Goal: Task Accomplishment & Management: Complete application form

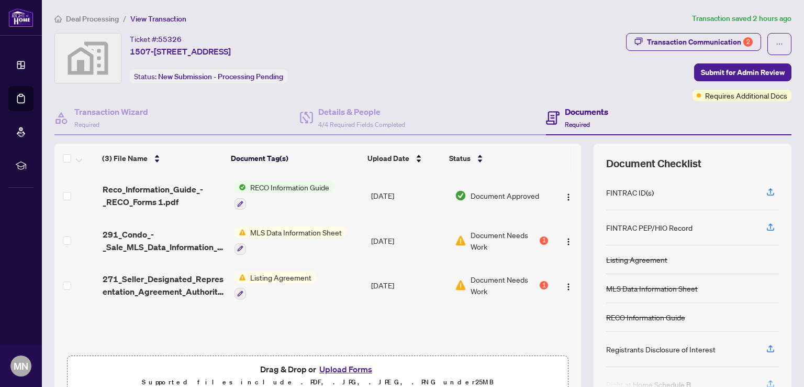
scroll to position [52, 0]
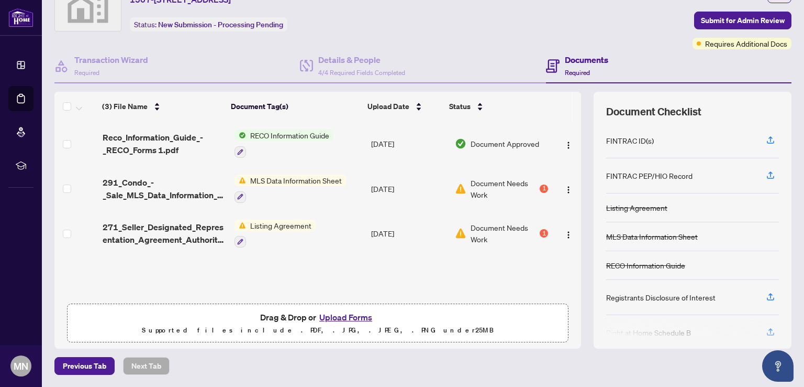
click at [338, 317] on button "Upload Forms" at bounding box center [345, 317] width 59 height 14
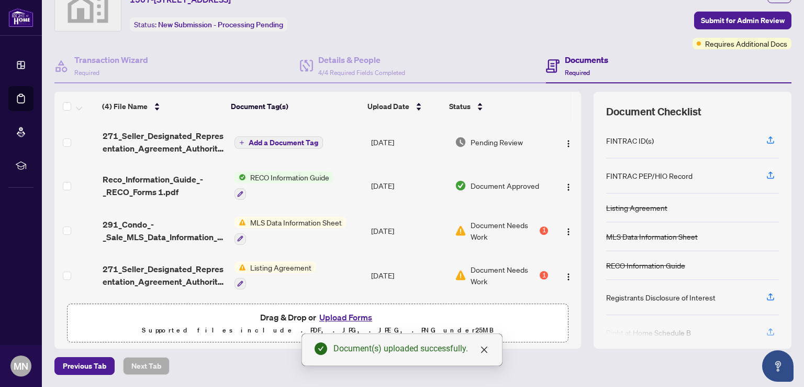
click at [291, 140] on span "Add a Document Tag" at bounding box center [284, 142] width 70 height 7
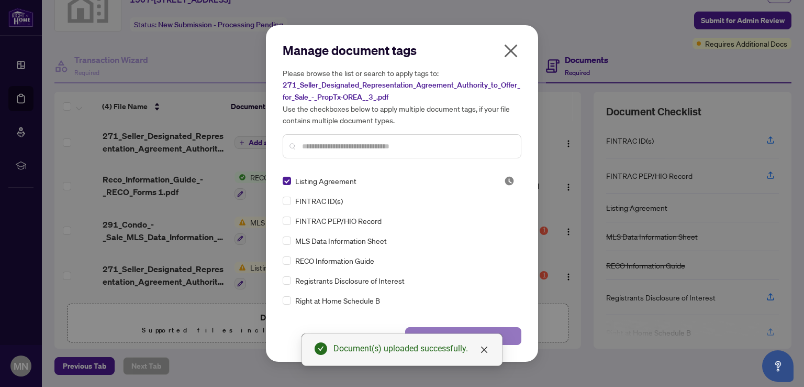
click at [515, 335] on button "Save" at bounding box center [463, 336] width 116 height 18
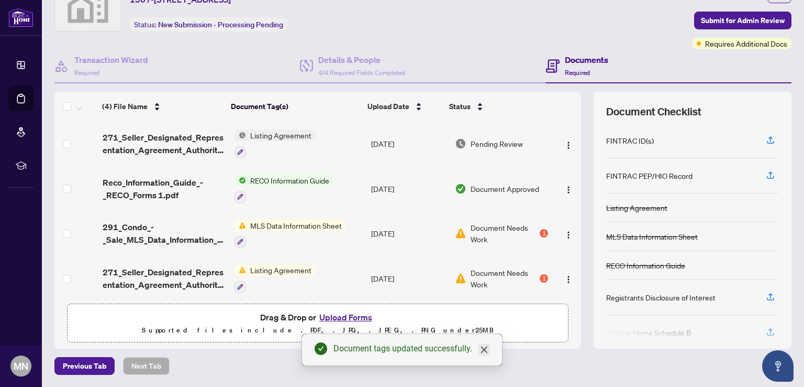
click at [483, 350] on icon "close" at bounding box center [484, 349] width 6 height 6
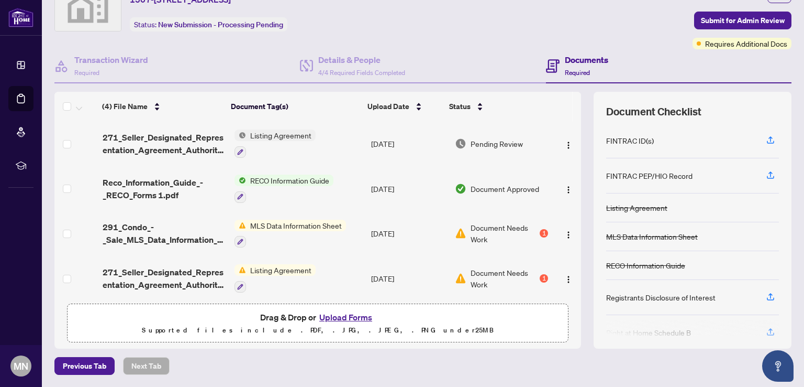
click at [344, 317] on button "Upload Forms" at bounding box center [345, 317] width 59 height 14
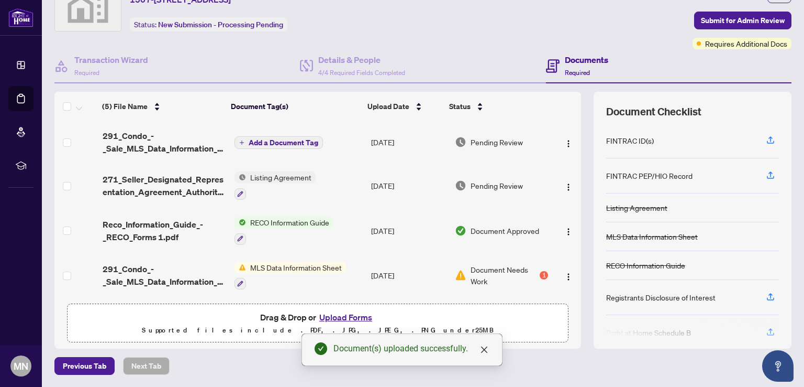
click at [277, 142] on span "Add a Document Tag" at bounding box center [284, 142] width 70 height 7
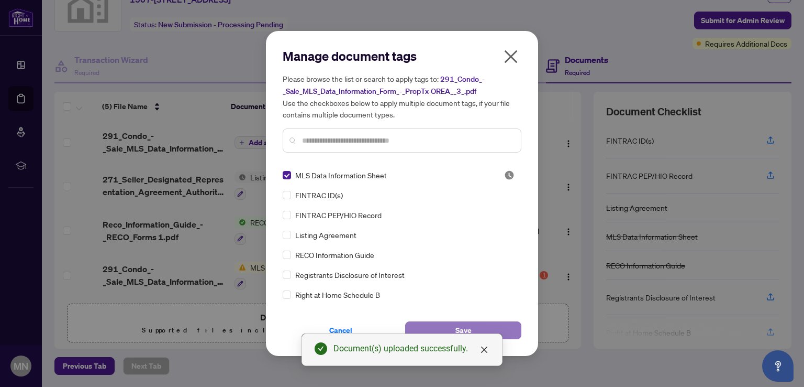
click at [476, 327] on button "Save" at bounding box center [463, 330] width 116 height 18
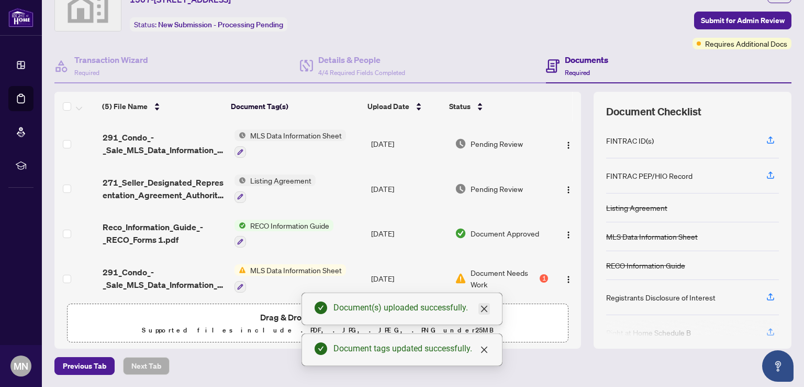
click at [484, 307] on icon "close" at bounding box center [484, 308] width 6 height 6
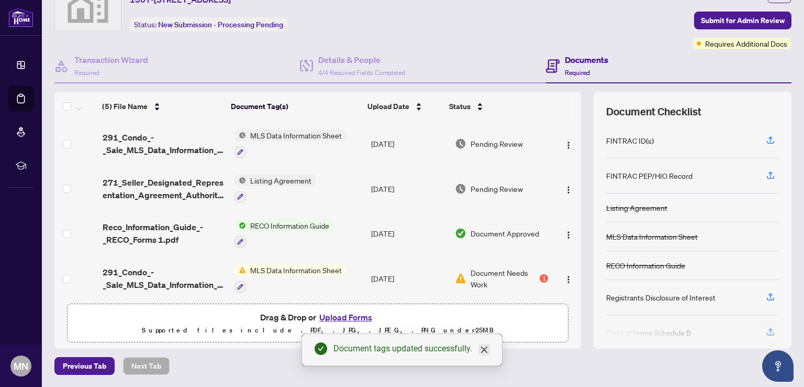
click at [484, 349] on icon "close" at bounding box center [484, 349] width 6 height 6
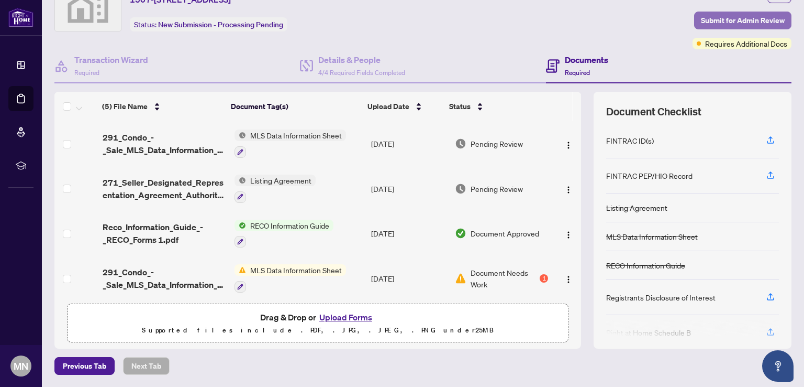
click at [731, 16] on span "Submit for Admin Review" at bounding box center [743, 20] width 84 height 17
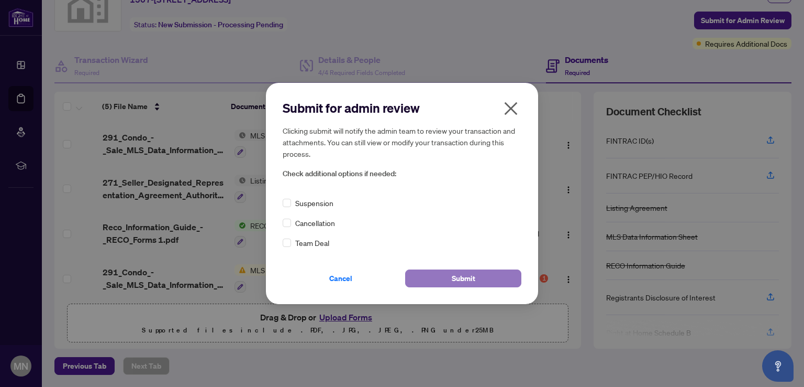
click at [466, 280] on span "Submit" at bounding box center [464, 278] width 24 height 17
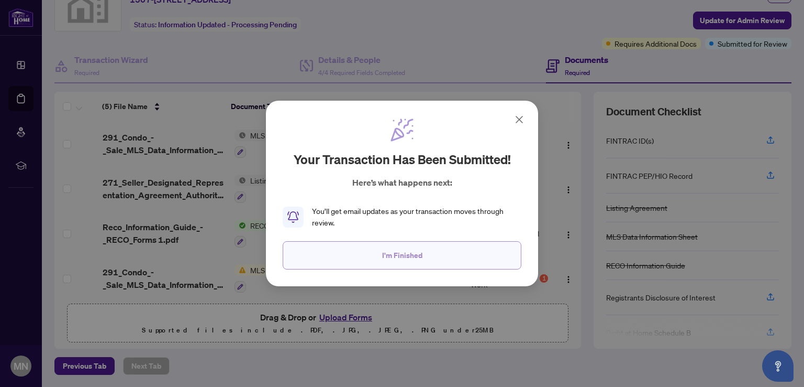
click at [400, 253] on span "I'm Finished" at bounding box center [402, 255] width 40 height 17
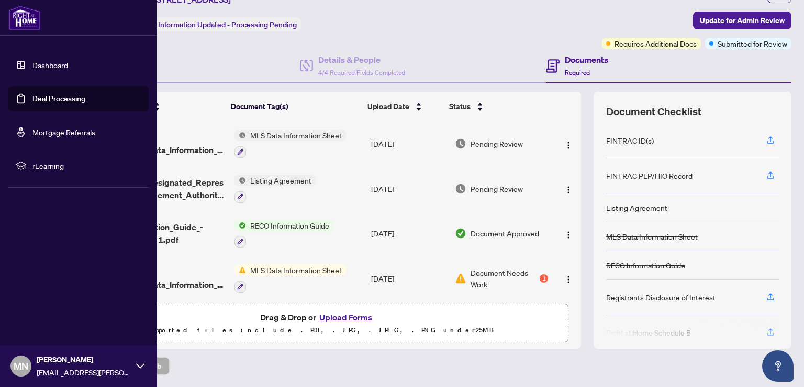
click at [36, 97] on link "Deal Processing" at bounding box center [58, 98] width 53 height 9
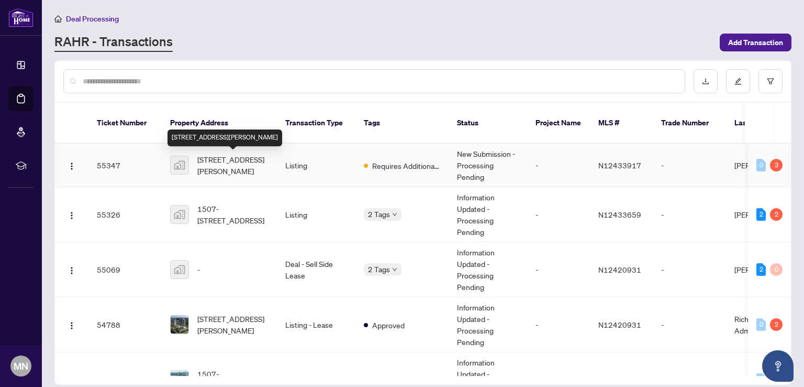
click at [222, 164] on span "1515-85 North Park Road, Thornhill, ON, Canada" at bounding box center [232, 164] width 71 height 23
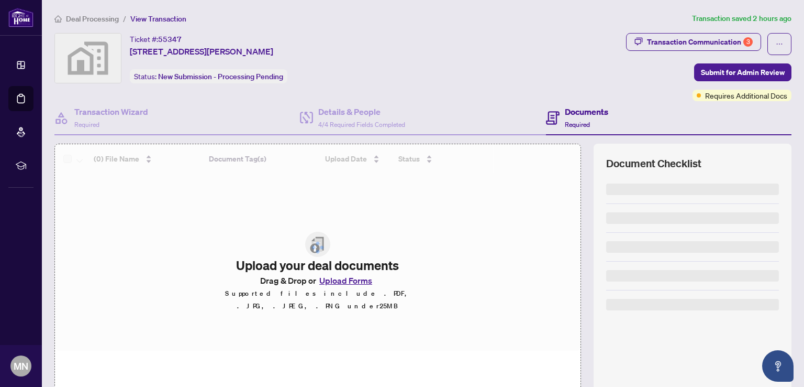
click at [337, 289] on div at bounding box center [318, 247] width 526 height 206
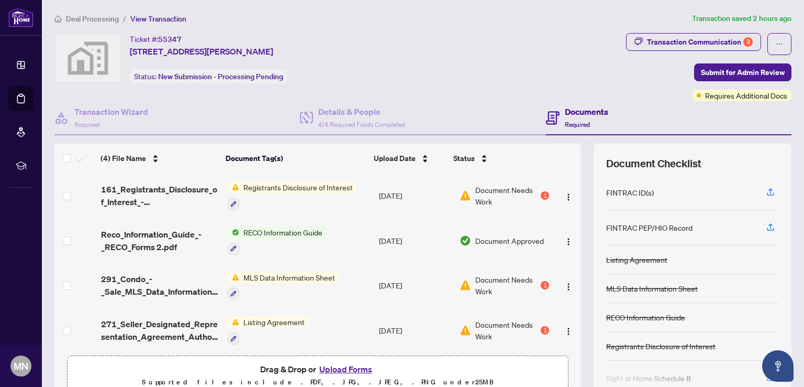
click at [341, 367] on button "Upload Forms" at bounding box center [345, 369] width 59 height 14
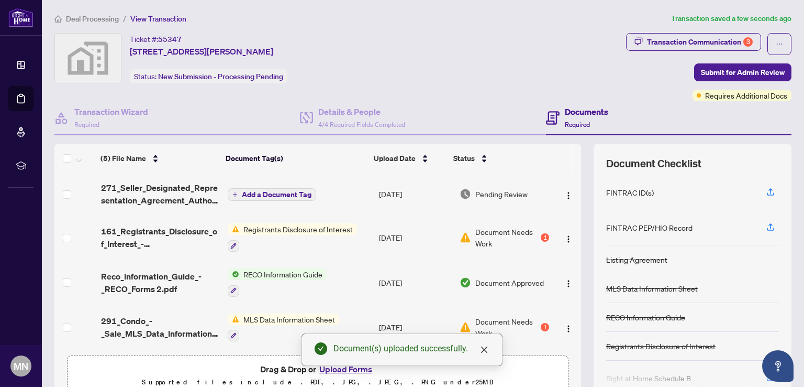
click at [268, 191] on span "Add a Document Tag" at bounding box center [277, 194] width 70 height 7
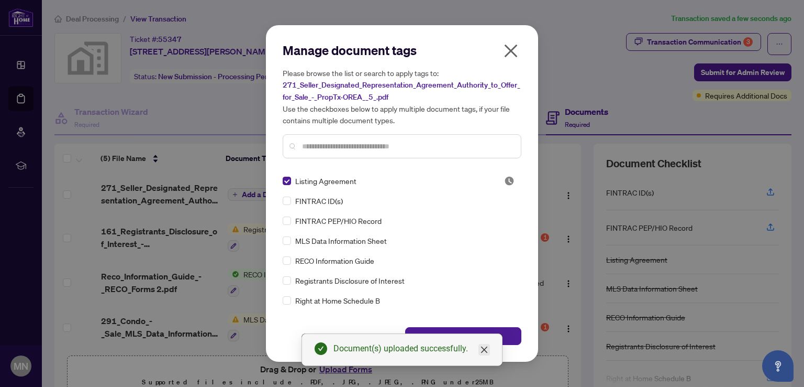
click at [484, 350] on icon "close" at bounding box center [484, 349] width 6 height 6
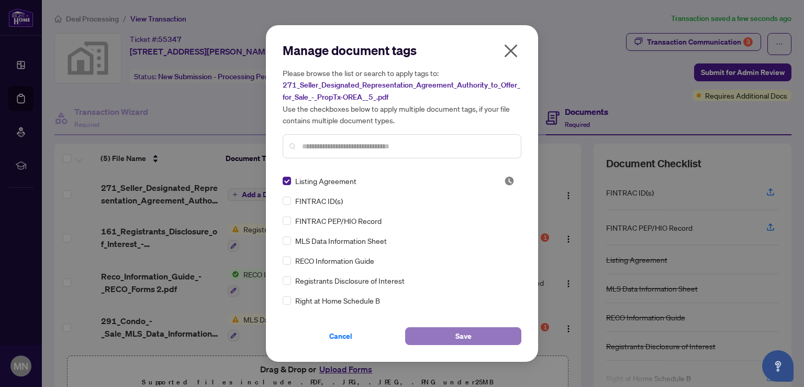
click at [494, 334] on button "Save" at bounding box center [463, 336] width 116 height 18
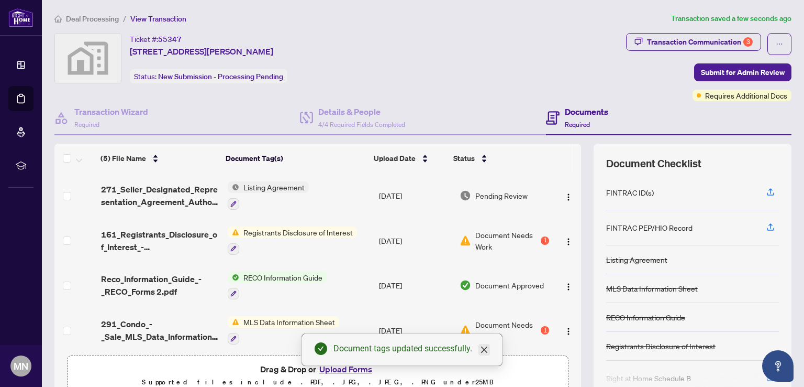
click at [488, 350] on icon "close" at bounding box center [484, 349] width 8 height 8
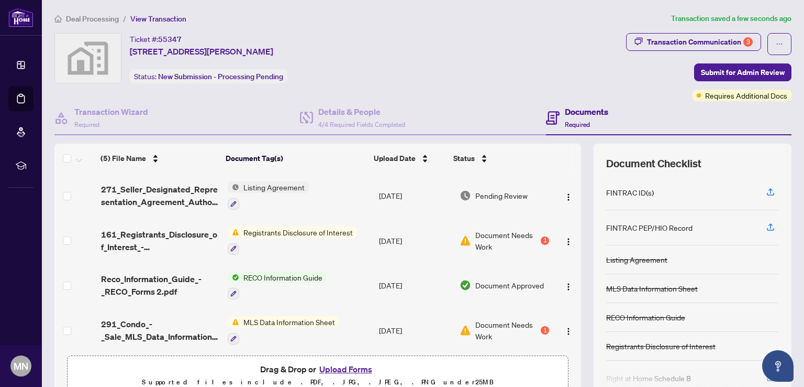
click at [357, 369] on button "Upload Forms" at bounding box center [345, 369] width 59 height 14
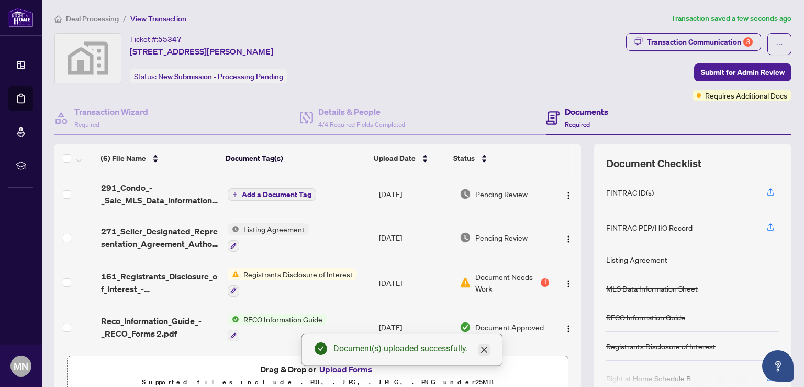
click at [487, 347] on icon "close" at bounding box center [484, 349] width 6 height 6
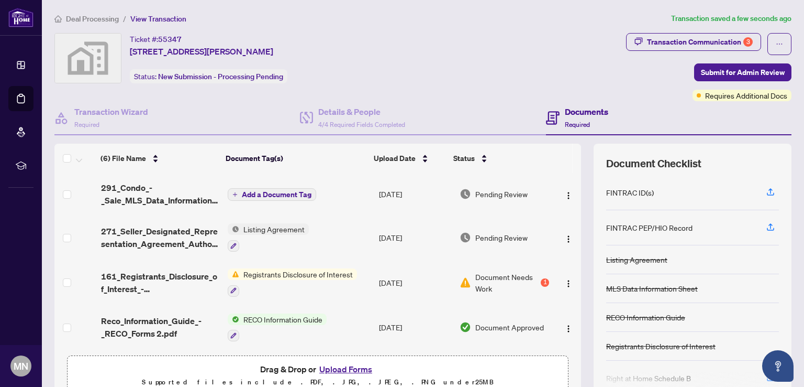
click at [258, 191] on span "Add a Document Tag" at bounding box center [277, 194] width 70 height 7
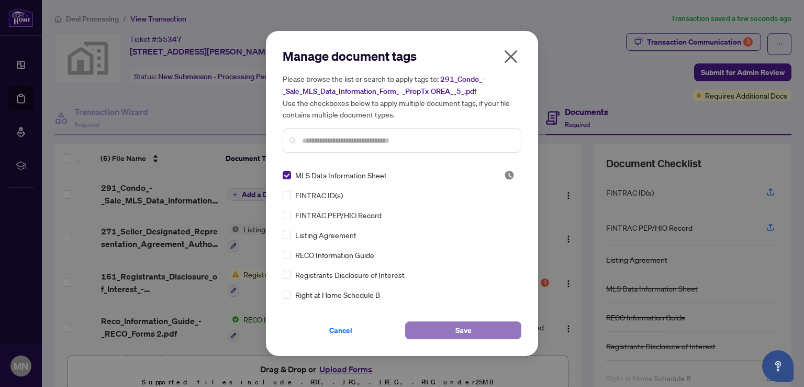
click at [473, 333] on button "Save" at bounding box center [463, 330] width 116 height 18
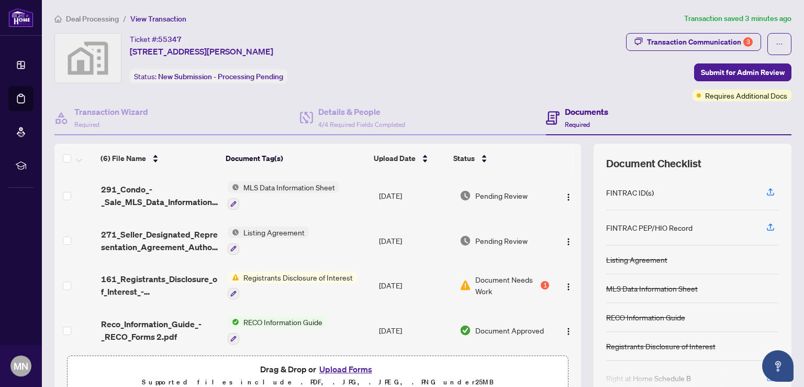
click at [346, 370] on button "Upload Forms" at bounding box center [345, 369] width 59 height 14
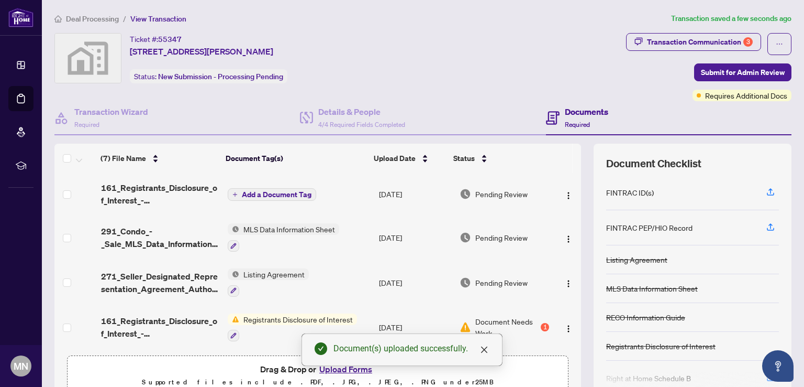
click at [267, 191] on span "Add a Document Tag" at bounding box center [277, 194] width 70 height 7
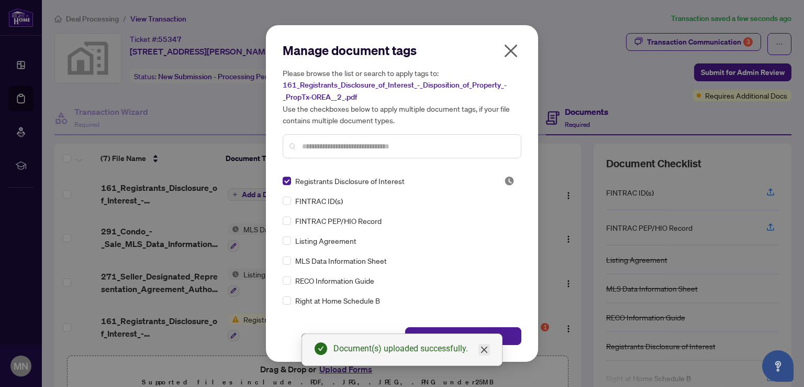
click at [484, 349] on icon "close" at bounding box center [484, 349] width 6 height 6
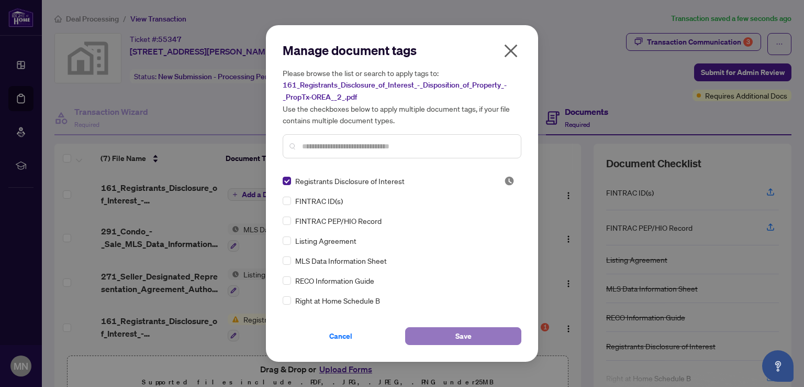
click at [503, 338] on button "Save" at bounding box center [463, 336] width 116 height 18
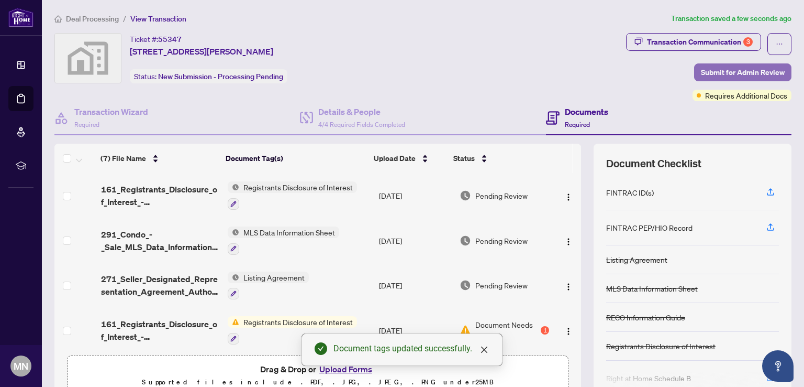
click at [737, 70] on span "Submit for Admin Review" at bounding box center [743, 72] width 84 height 17
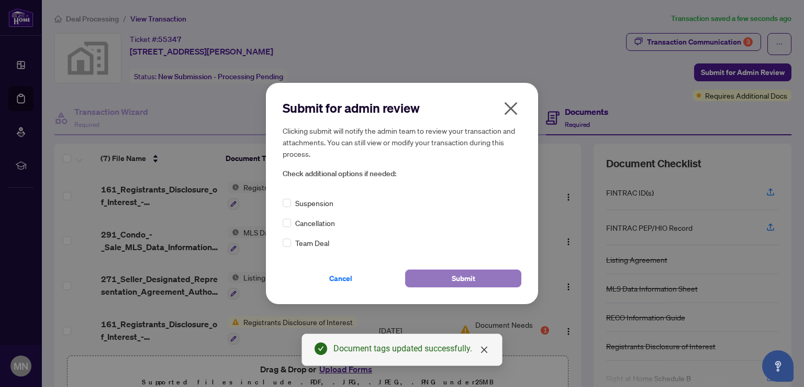
click at [461, 279] on span "Submit" at bounding box center [464, 278] width 24 height 17
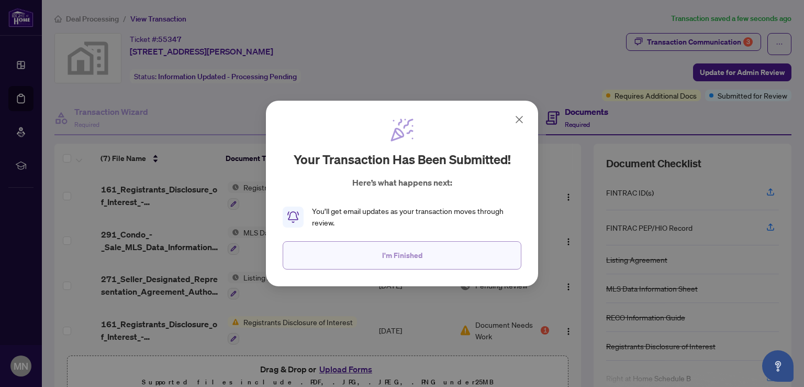
click at [416, 250] on span "I'm Finished" at bounding box center [402, 255] width 40 height 17
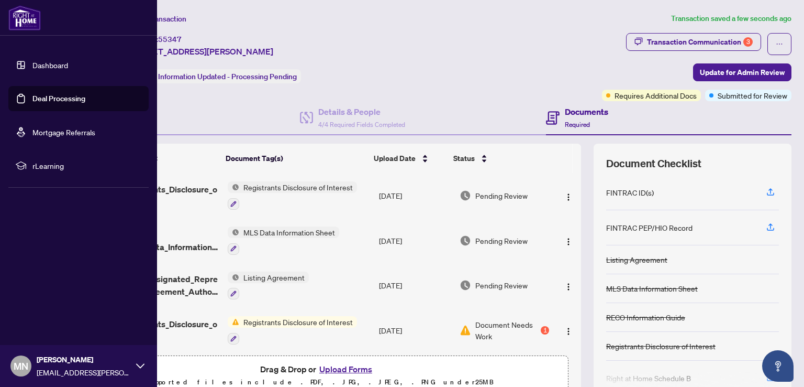
click at [56, 97] on link "Deal Processing" at bounding box center [58, 98] width 53 height 9
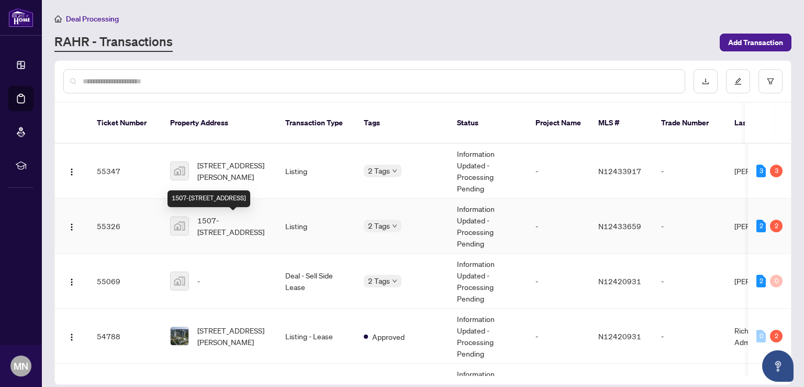
click at [223, 221] on span "1507-[STREET_ADDRESS]" at bounding box center [232, 225] width 71 height 23
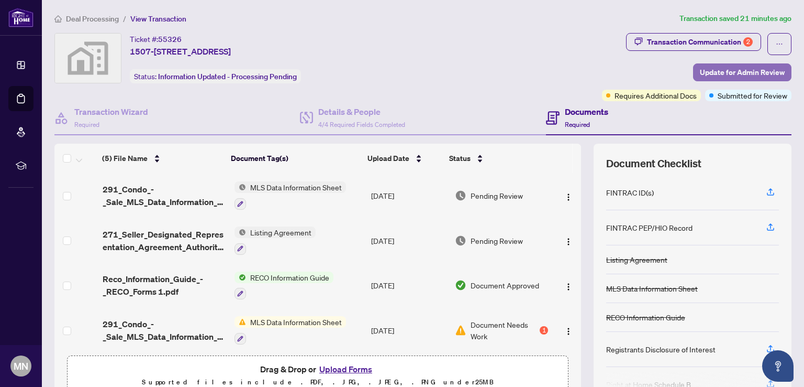
click at [749, 72] on span "Update for Admin Review" at bounding box center [742, 72] width 85 height 17
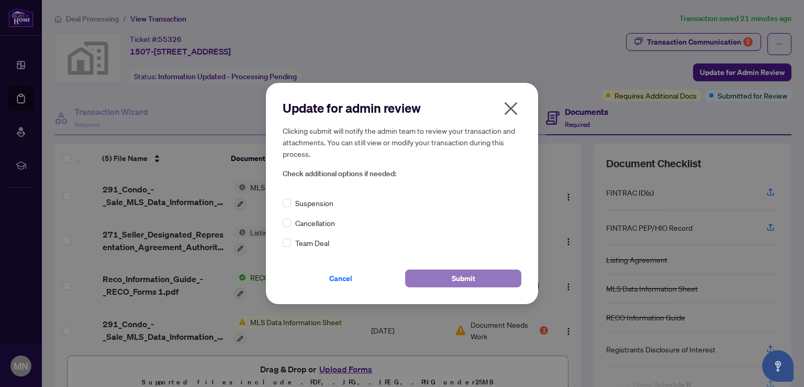
click at [469, 281] on span "Submit" at bounding box center [464, 278] width 24 height 17
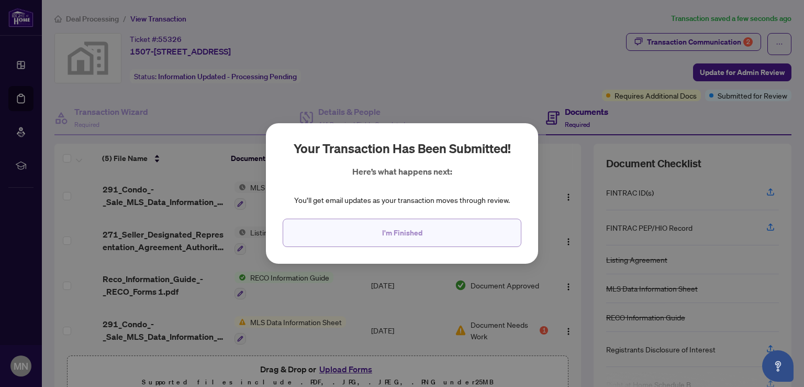
click at [408, 233] on span "I'm Finished" at bounding box center [402, 232] width 40 height 17
